Goal: Communication & Community: Ask a question

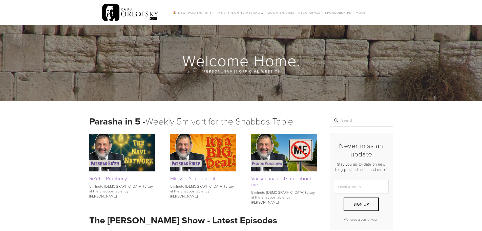
click at [134, 17] on img at bounding box center [130, 13] width 56 height 20
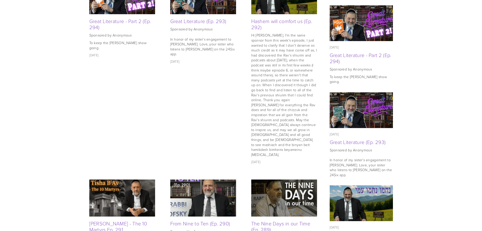
scroll to position [203, 0]
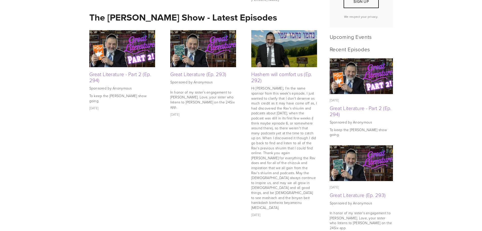
click at [109, 58] on img at bounding box center [122, 48] width 66 height 37
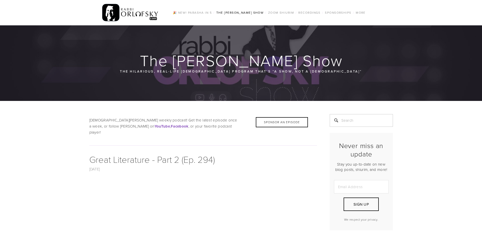
scroll to position [253, 0]
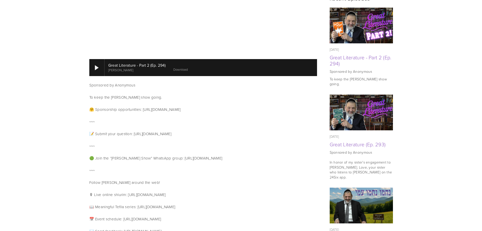
click at [152, 131] on p "📝 Submit your question: [URL][DOMAIN_NAME]" at bounding box center [203, 134] width 228 height 6
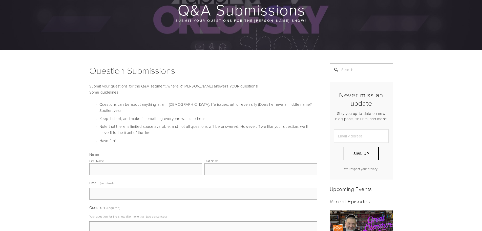
scroll to position [101, 0]
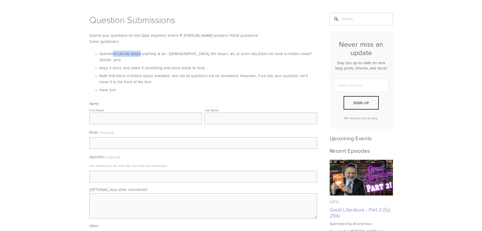
drag, startPoint x: 114, startPoint y: 53, endPoint x: 141, endPoint y: 51, distance: 26.9
click at [141, 51] on p "Questions can be about anything at all - [DEMOGRAPHIC_DATA], life issues, art, …" at bounding box center [209, 57] width 218 height 12
drag, startPoint x: 231, startPoint y: 54, endPoint x: 257, endPoint y: 53, distance: 25.6
click at [257, 53] on p "Questions can be about anything at all - Torah, life issues, art, or even silly…" at bounding box center [209, 57] width 218 height 12
drag, startPoint x: 293, startPoint y: 53, endPoint x: 296, endPoint y: 53, distance: 3.5
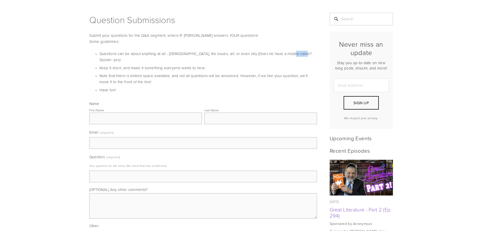
click at [296, 53] on p "Questions can be about anything at all - Torah, life issues, art, or even silly…" at bounding box center [209, 57] width 218 height 12
drag, startPoint x: 104, startPoint y: 63, endPoint x: 192, endPoint y: 62, distance: 87.4
click at [192, 65] on p "Keep it short, and make it something everyone wants to hear." at bounding box center [209, 68] width 218 height 6
drag, startPoint x: 103, startPoint y: 69, endPoint x: 158, endPoint y: 67, distance: 54.8
click at [158, 73] on p "Note that there is limited space available, and not all questions will be answe…" at bounding box center [209, 79] width 218 height 12
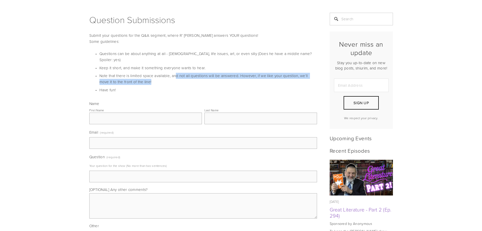
drag, startPoint x: 176, startPoint y: 68, endPoint x: 261, endPoint y: 78, distance: 86.4
click at [261, 78] on p "Note that there is limited space available, and not all questions will be answe…" at bounding box center [209, 79] width 218 height 12
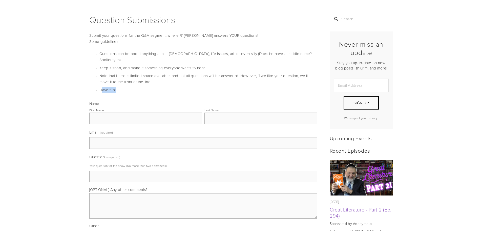
drag, startPoint x: 101, startPoint y: 83, endPoint x: 117, endPoint y: 84, distance: 16.0
click at [117, 87] on p "Have fun!" at bounding box center [209, 90] width 218 height 6
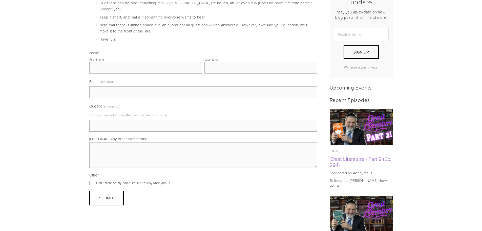
click at [114, 62] on input "First Name" at bounding box center [145, 68] width 113 height 12
click at [102, 120] on input "Question (required)" at bounding box center [203, 126] width 228 height 12
drag, startPoint x: 96, startPoint y: 109, endPoint x: 193, endPoint y: 108, distance: 97.0
click at [193, 111] on p "Your question for the show (No more than two sentences)" at bounding box center [203, 115] width 228 height 8
drag, startPoint x: 188, startPoint y: 103, endPoint x: 172, endPoint y: 55, distance: 50.9
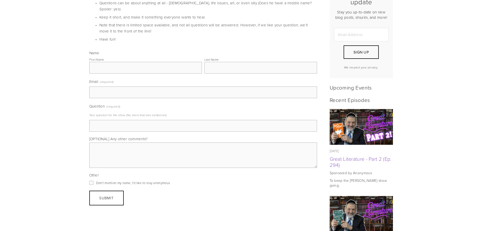
click at [188, 103] on label "Question (required)" at bounding box center [203, 107] width 228 height 8
click at [188, 120] on input "Question (required)" at bounding box center [203, 126] width 228 height 12
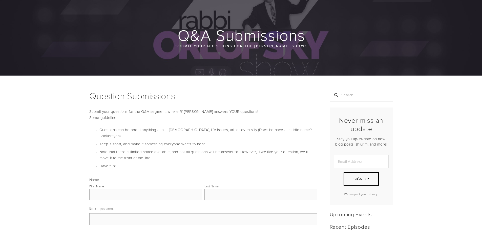
scroll to position [0, 0]
